Goal: Navigation & Orientation: Go to known website

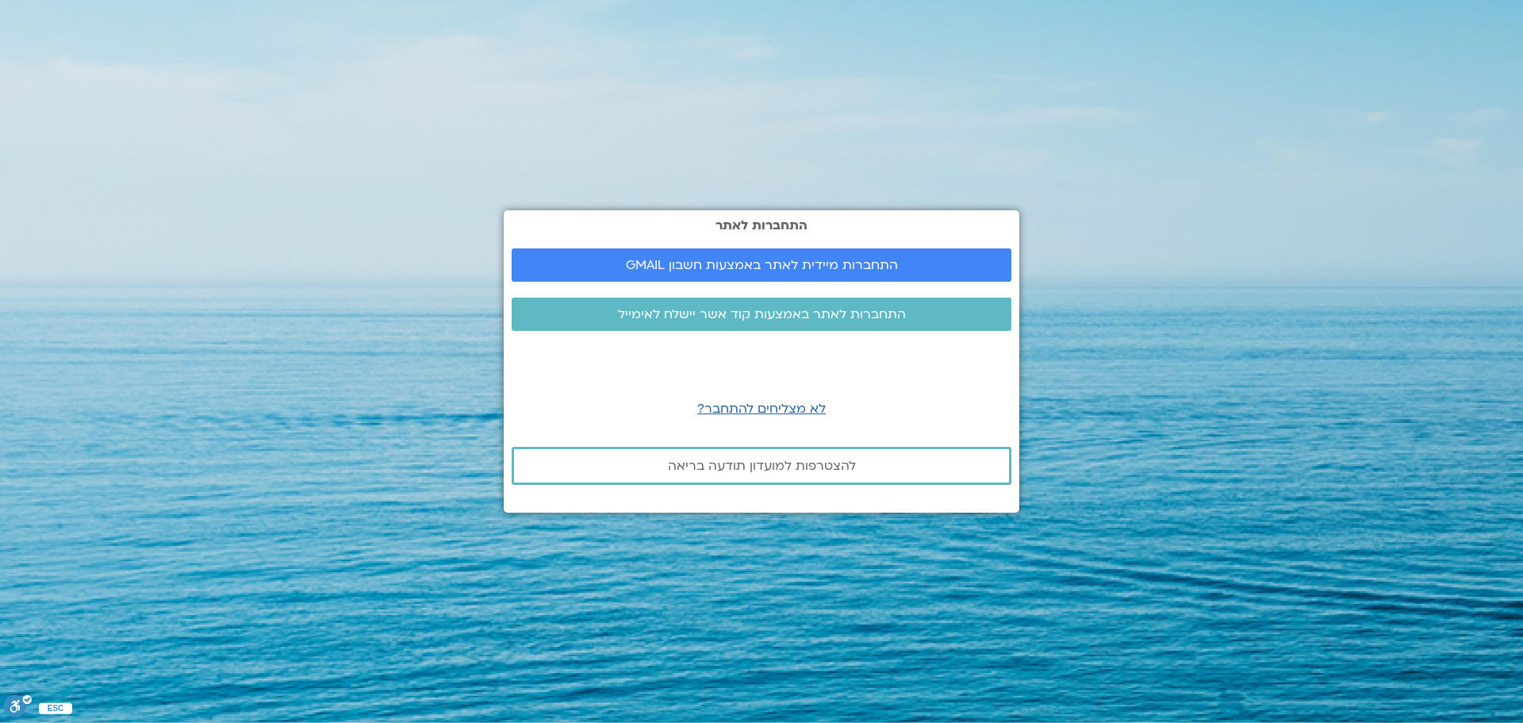
click at [73, 271] on section "התחברות לאתר התחברות מיידית לאתר באמצעות חשבון GMAIL התחברות לאתר באמצעות קוד א…" at bounding box center [761, 361] width 1523 height 723
click at [633, 263] on span "התחברות מיידית לאתר באמצעות חשבון GMAIL" at bounding box center [762, 265] width 272 height 14
